Goal: Task Accomplishment & Management: Use online tool/utility

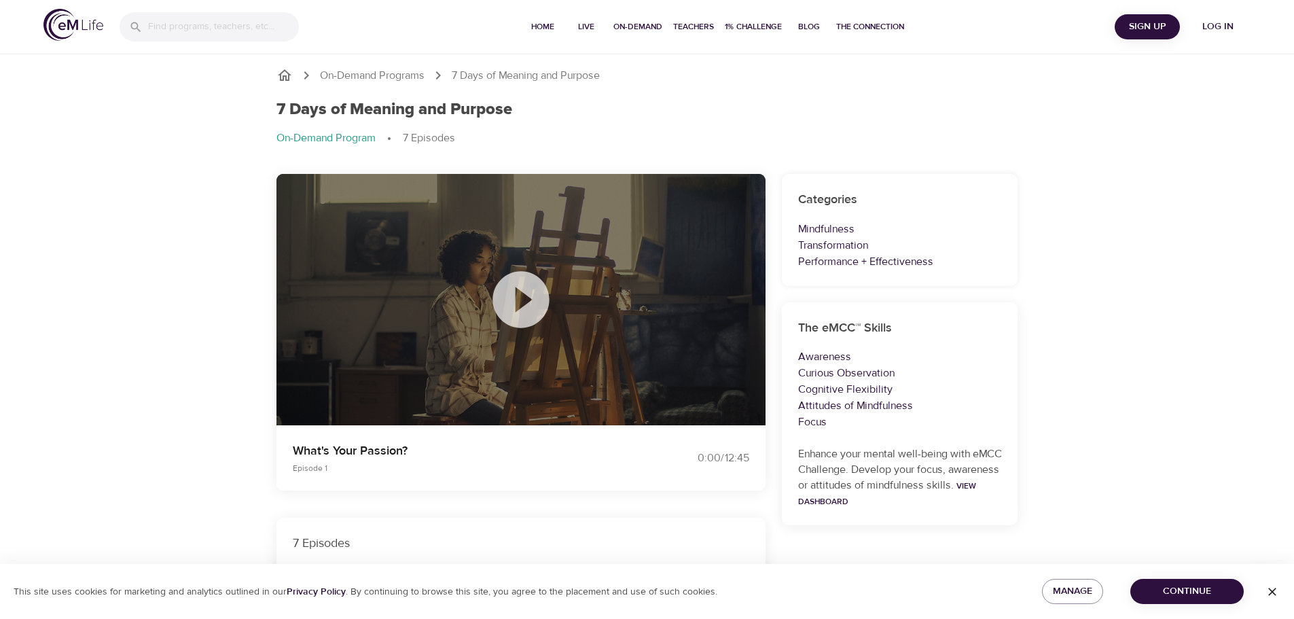
click at [517, 300] on icon at bounding box center [521, 300] width 68 height 68
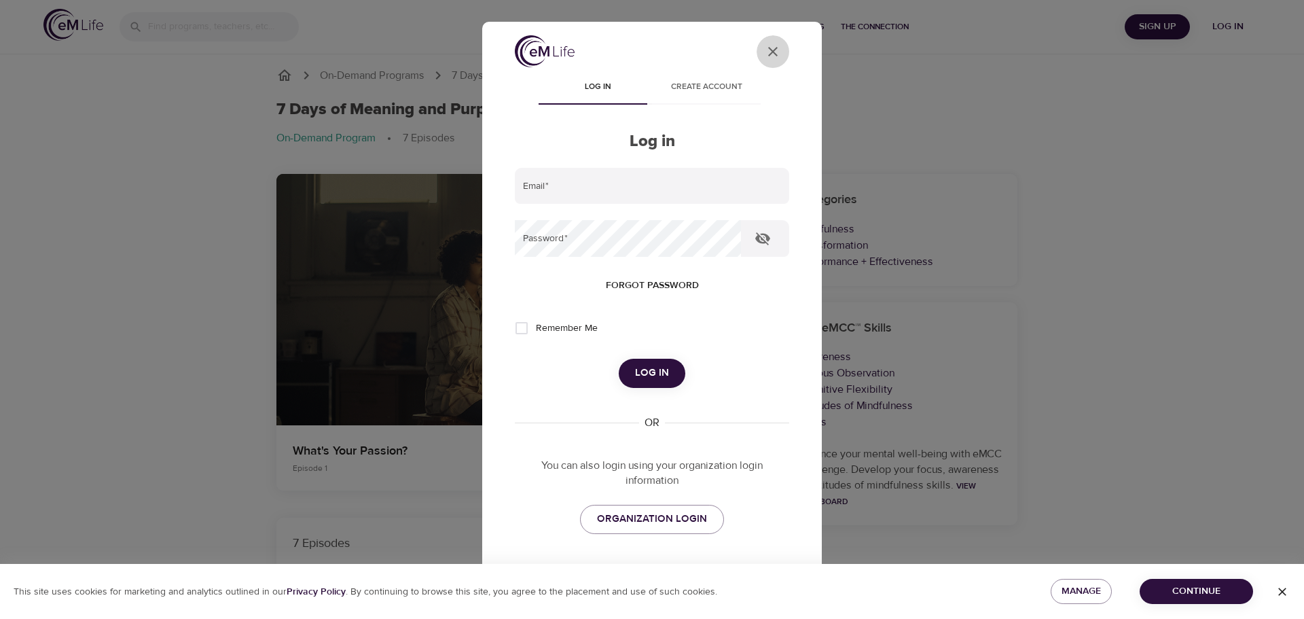
click at [763, 43] on button "User Profile" at bounding box center [773, 51] width 33 height 33
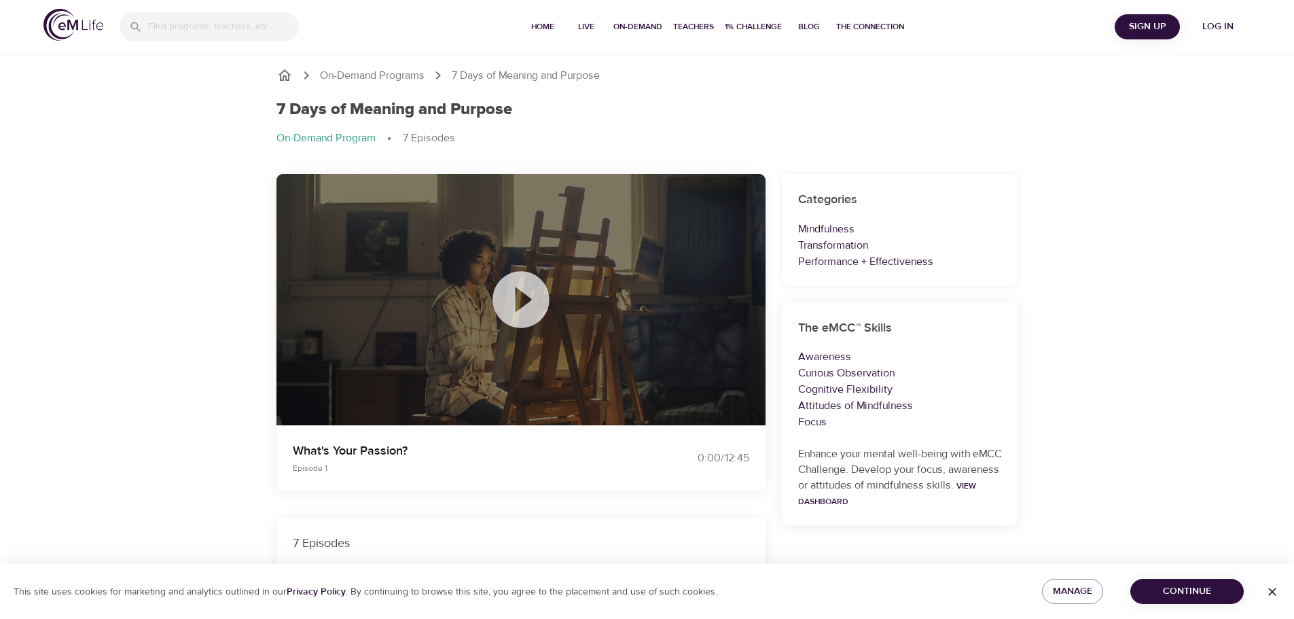
click at [1220, 25] on span "Log in" at bounding box center [1218, 26] width 54 height 17
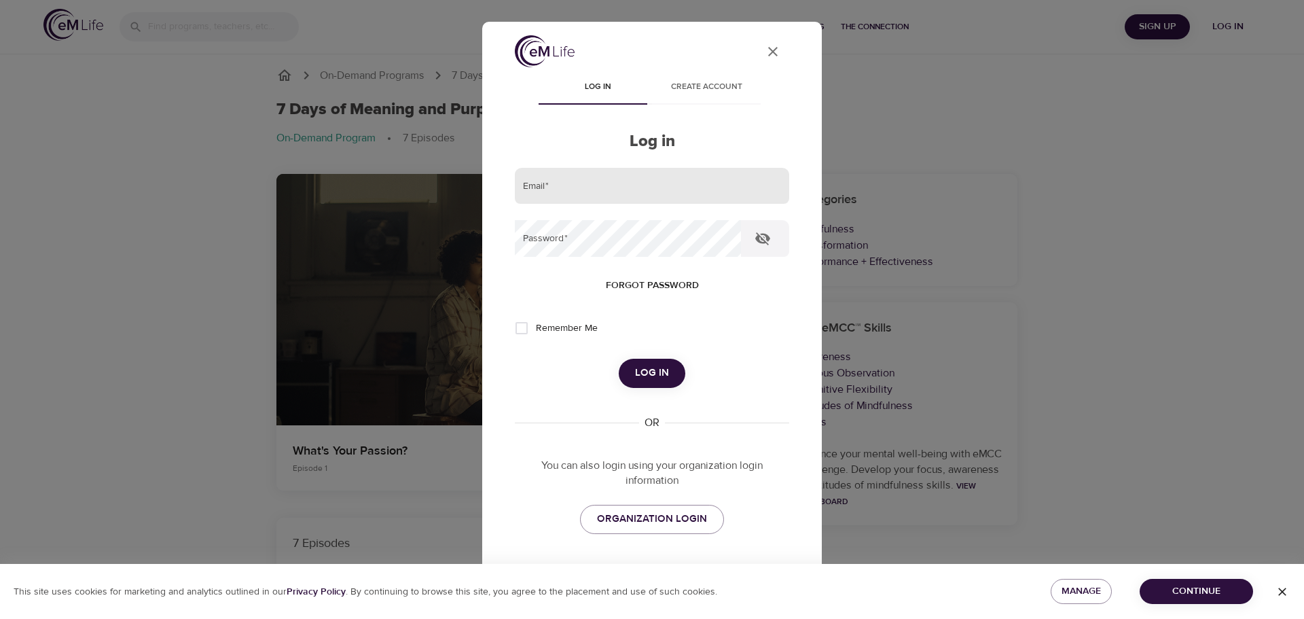
click at [611, 191] on input "email" at bounding box center [652, 186] width 274 height 37
type input "[PERSON_NAME][EMAIL_ADDRESS][PERSON_NAME][DOMAIN_NAME]"
click at [761, 235] on icon "button" at bounding box center [763, 238] width 16 height 16
click at [644, 369] on span "Log in" at bounding box center [652, 373] width 34 height 18
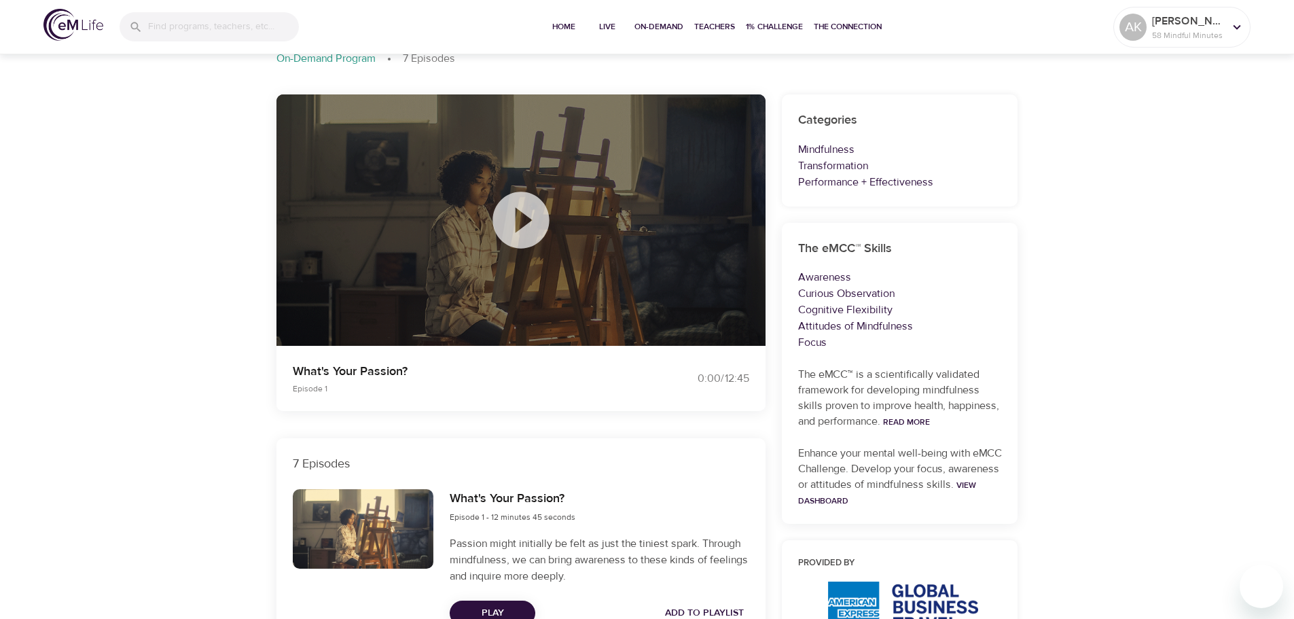
scroll to position [204, 0]
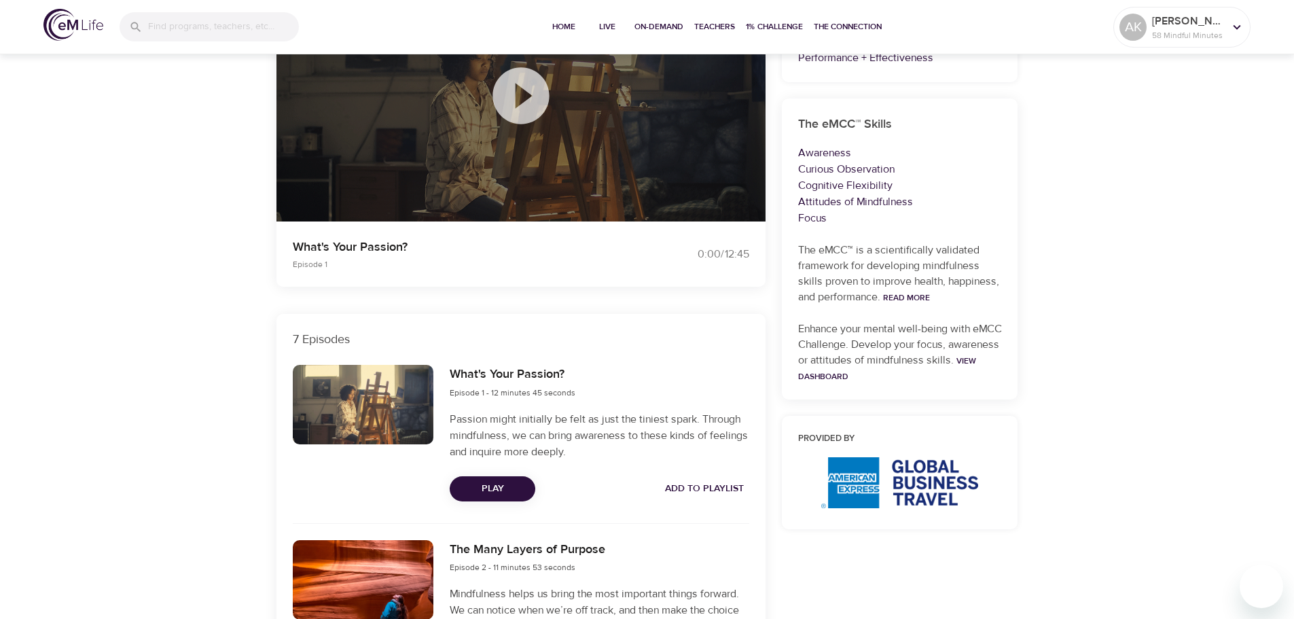
click at [515, 488] on span "Play" at bounding box center [492, 488] width 64 height 17
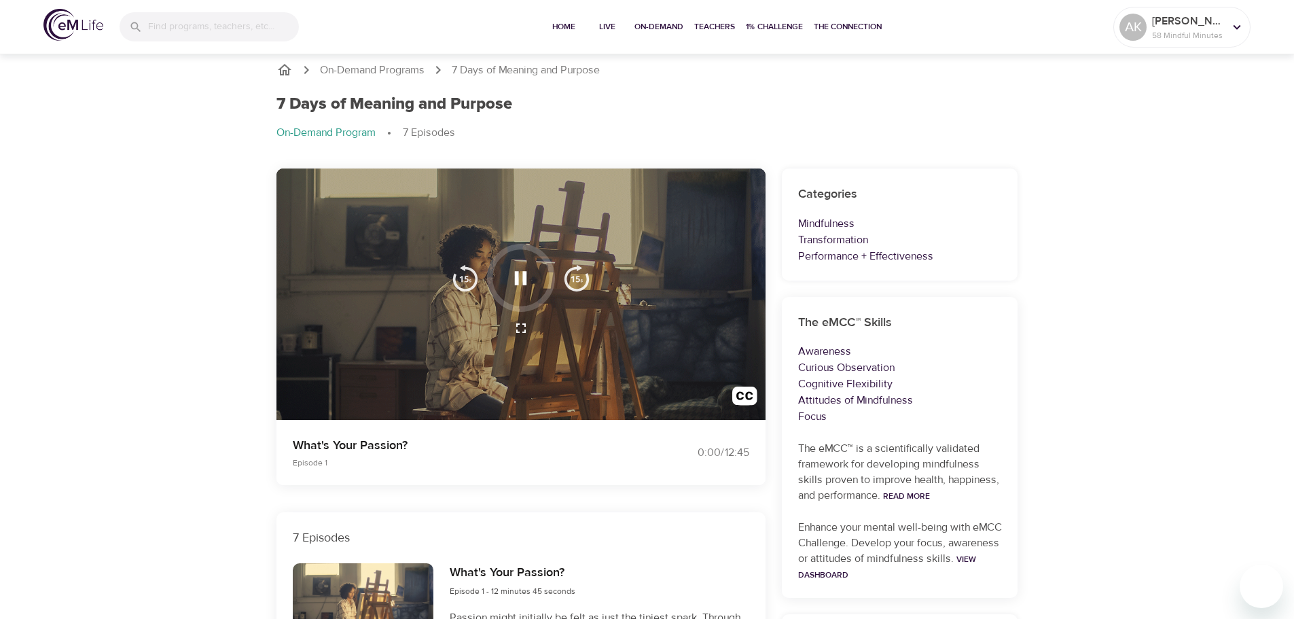
scroll to position [0, 0]
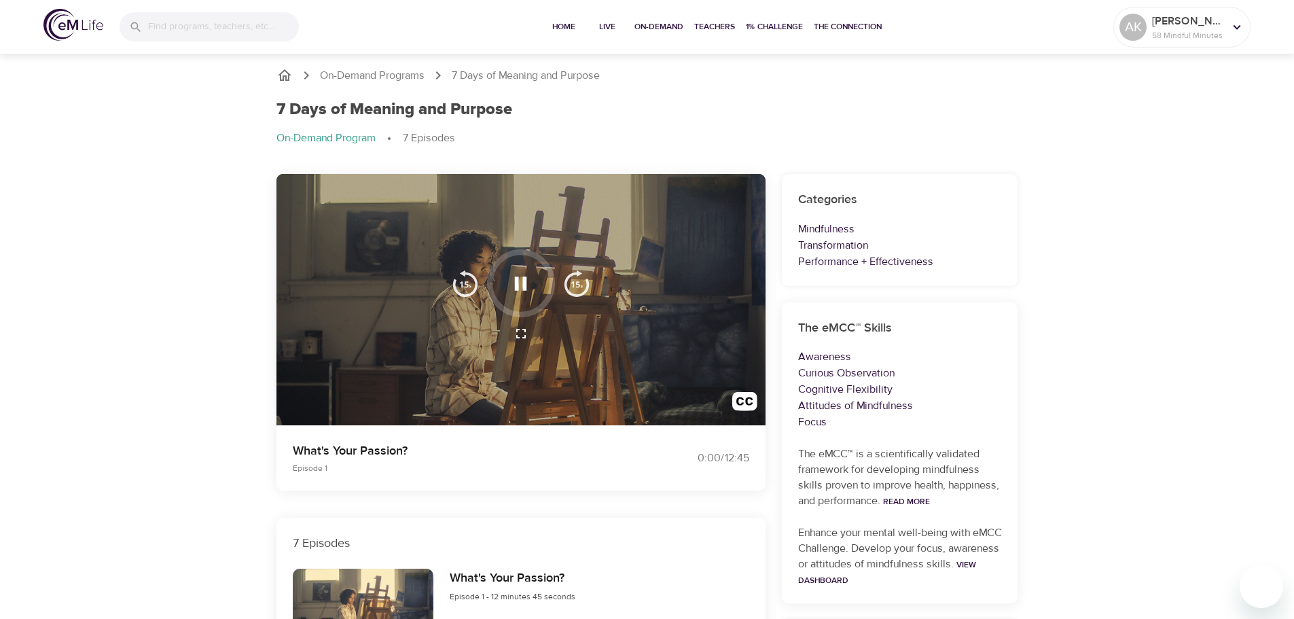
click at [522, 288] on icon "button" at bounding box center [521, 284] width 24 height 24
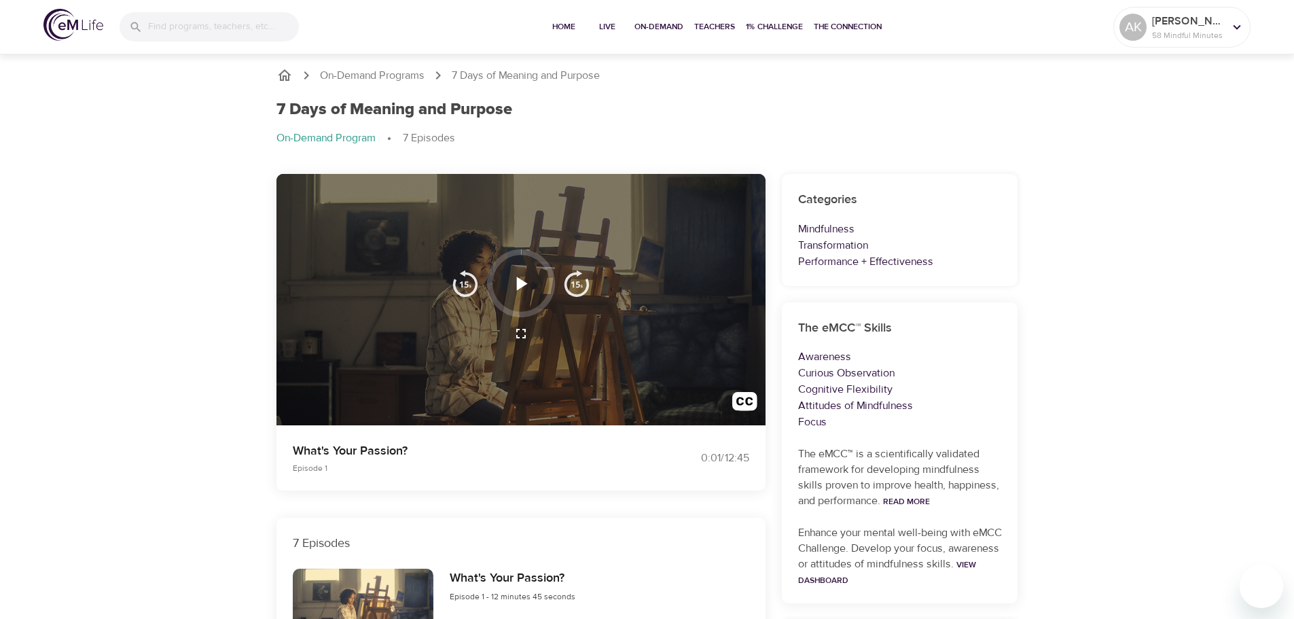
click at [522, 288] on icon "button" at bounding box center [521, 284] width 24 height 24
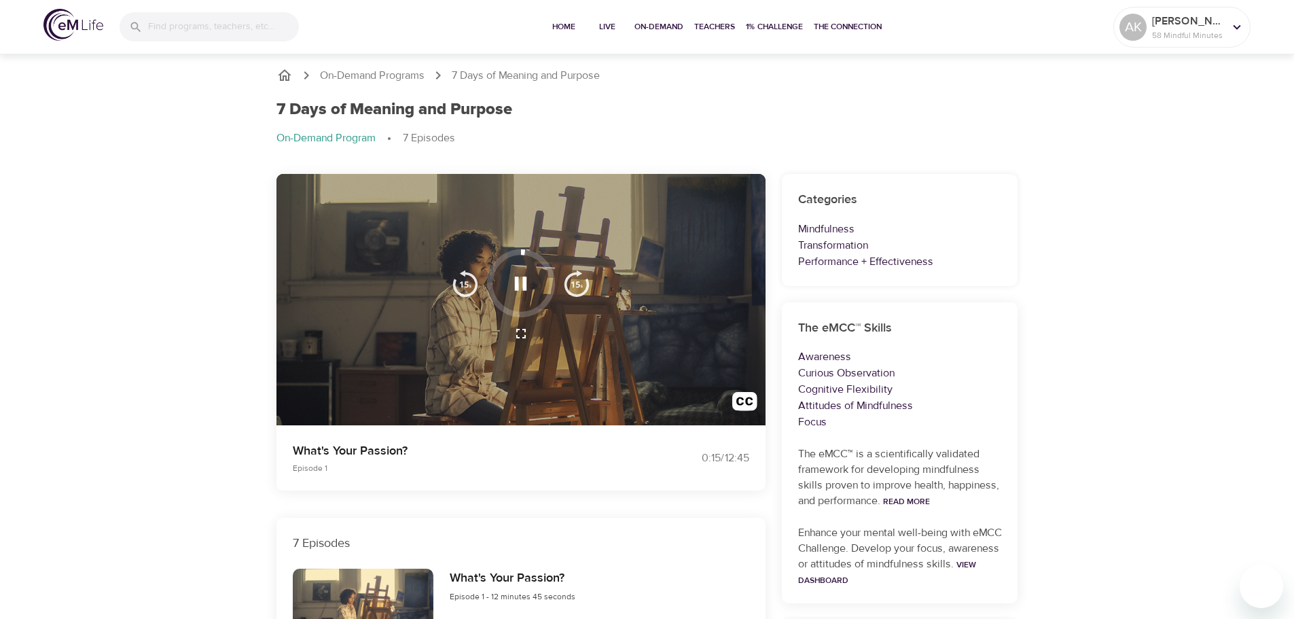
click at [520, 288] on icon "button" at bounding box center [521, 284] width 24 height 24
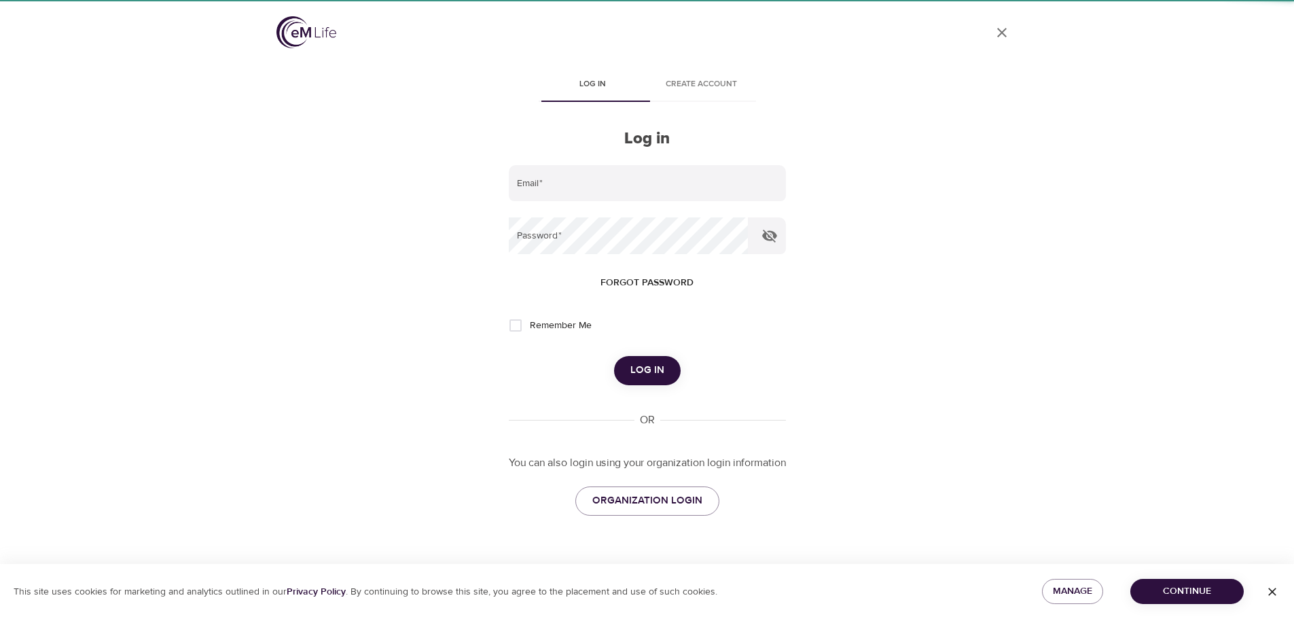
type input "[PERSON_NAME][EMAIL_ADDRESS][PERSON_NAME][DOMAIN_NAME]"
